Goal: Communication & Community: Participate in discussion

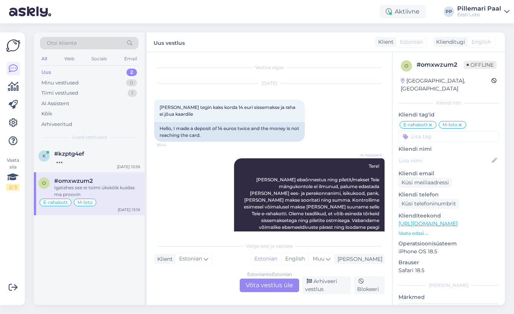
scroll to position [2834, 0]
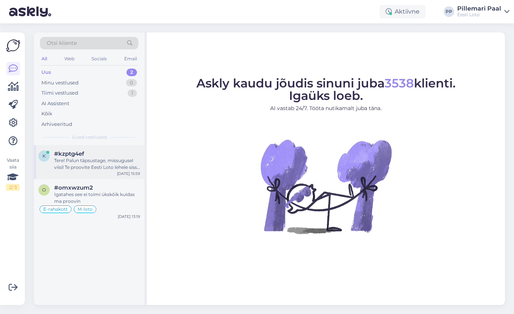
click at [116, 158] on div "Tere! Palun täpsustage, missugusel viisil Te proovite Eesti Loto lehele sisse l…" at bounding box center [97, 164] width 86 height 14
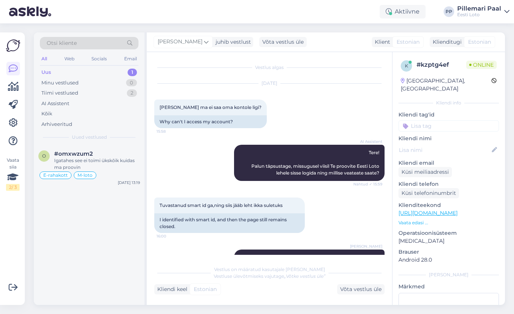
scroll to position [59, 0]
